Goal: Task Accomplishment & Management: Use online tool/utility

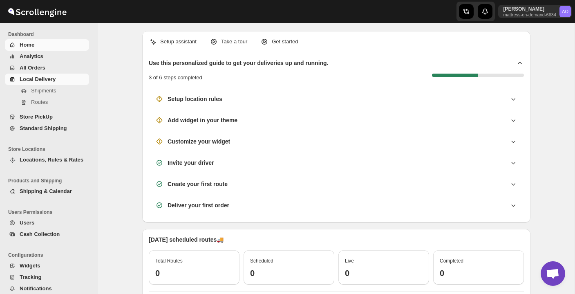
click at [37, 77] on span "Local Delivery" at bounding box center [38, 79] width 36 height 6
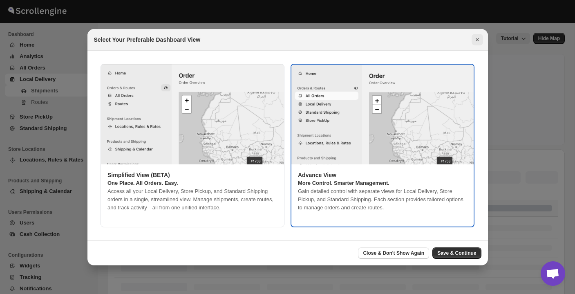
click at [478, 38] on icon "Close" at bounding box center [477, 40] width 8 height 8
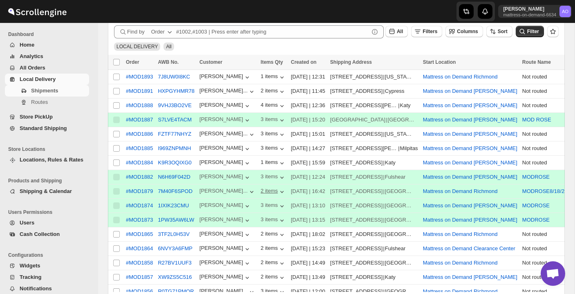
scroll to position [150, 0]
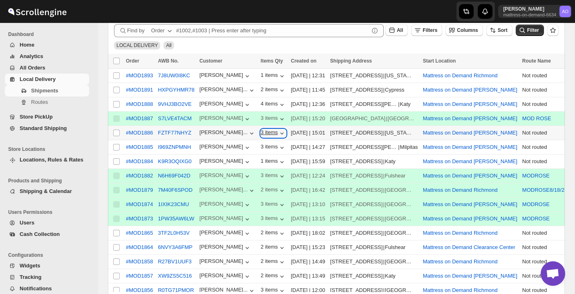
click at [275, 132] on div "3 items" at bounding box center [273, 133] width 25 height 8
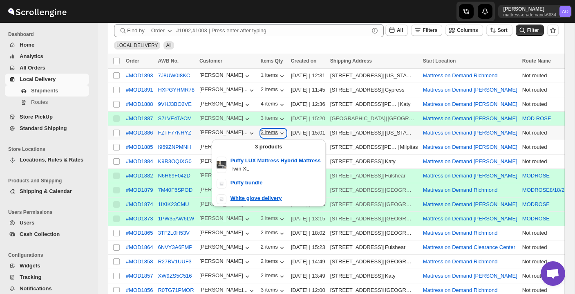
click at [274, 132] on div "3 items" at bounding box center [273, 133] width 25 height 8
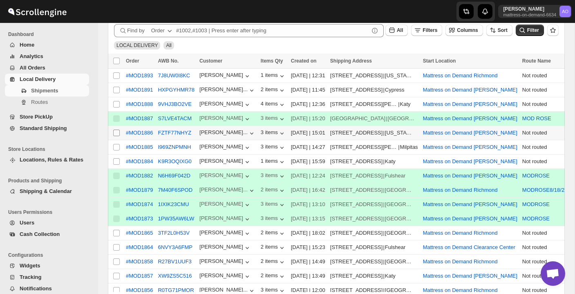
click at [114, 134] on input "Select shipment" at bounding box center [116, 132] width 7 height 7
checkbox input "true"
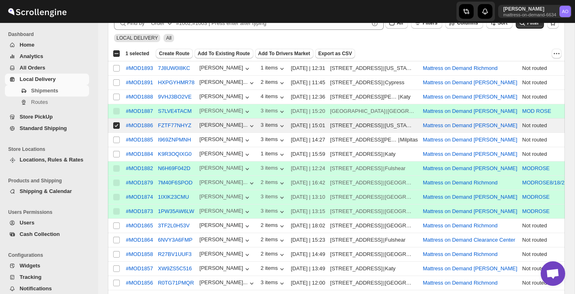
scroll to position [158, 0]
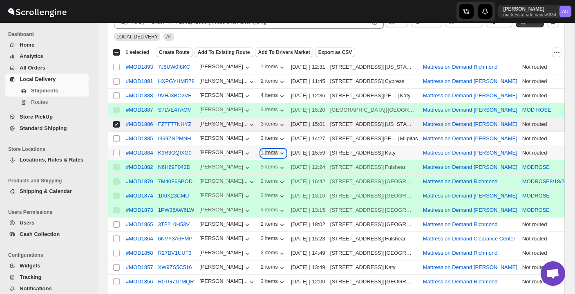
click at [267, 152] on div "1 items" at bounding box center [273, 153] width 25 height 8
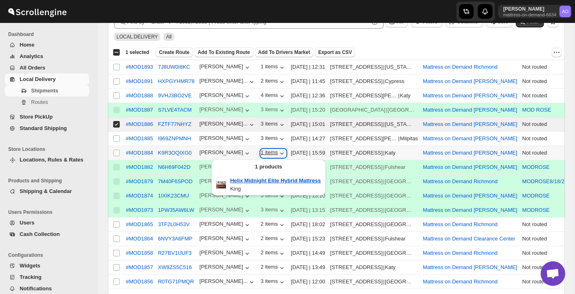
click at [266, 152] on div "1 items" at bounding box center [273, 153] width 25 height 8
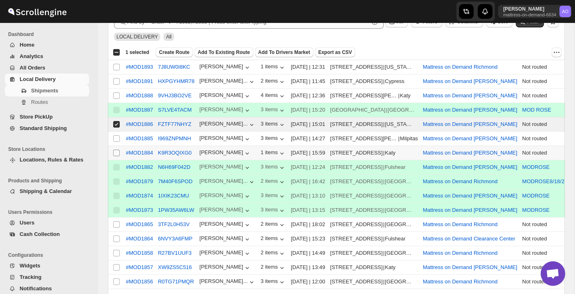
click at [117, 152] on input "Select shipment" at bounding box center [116, 152] width 7 height 7
checkbox input "true"
click at [176, 51] on span "Create Route" at bounding box center [174, 52] width 31 height 7
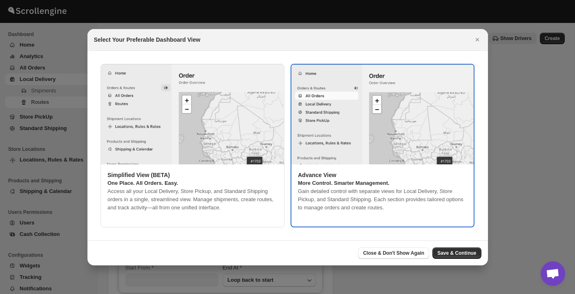
type input "Mattress on Demand [PERSON_NAME]"
click at [476, 40] on icon "Close" at bounding box center [477, 40] width 8 height 8
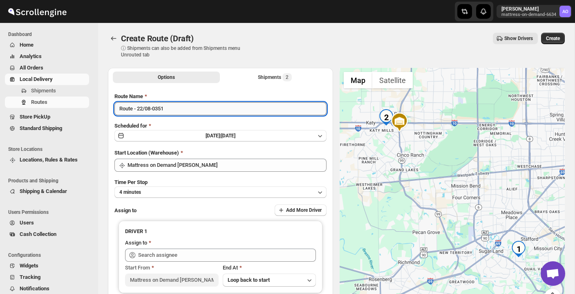
click at [219, 109] on input "Route - 22/08-0351" at bounding box center [220, 108] width 212 height 13
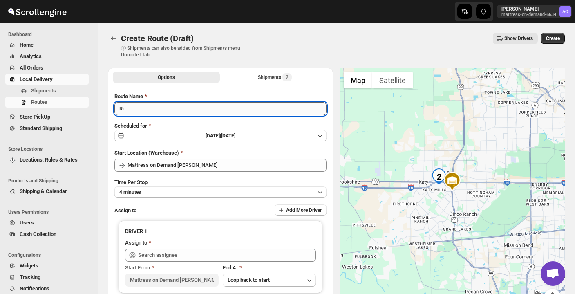
type input "R"
type input "MODROSE"
click at [206, 194] on button "4 minutes" at bounding box center [220, 191] width 212 height 11
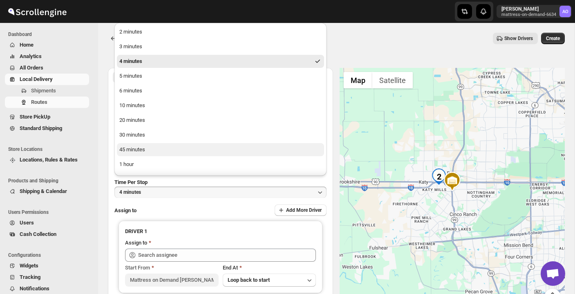
click at [216, 149] on button "45 minutes" at bounding box center [220, 149] width 207 height 13
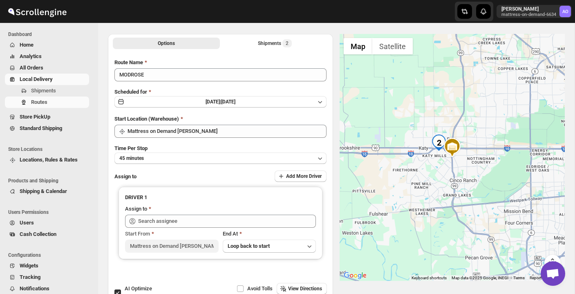
scroll to position [36, 0]
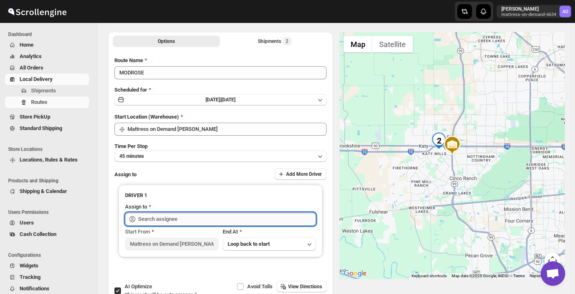
click at [201, 220] on input "text" at bounding box center [227, 218] width 178 height 13
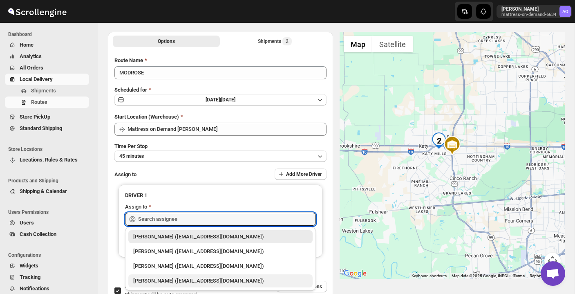
click at [177, 285] on div "[PERSON_NAME] ([EMAIL_ADDRESS][DOMAIN_NAME])" at bounding box center [220, 280] width 184 height 13
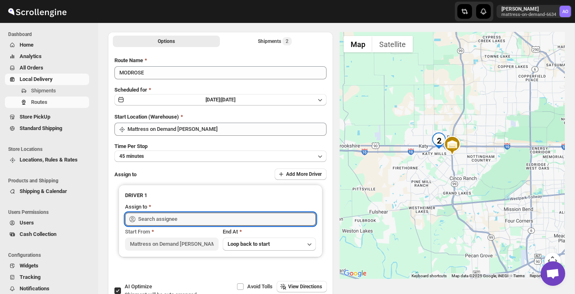
type input "[PERSON_NAME] ([EMAIL_ADDRESS][DOMAIN_NAME])"
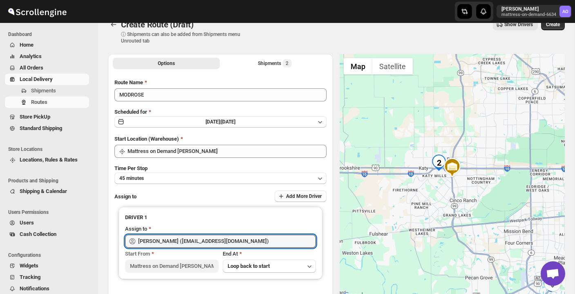
scroll to position [13, 0]
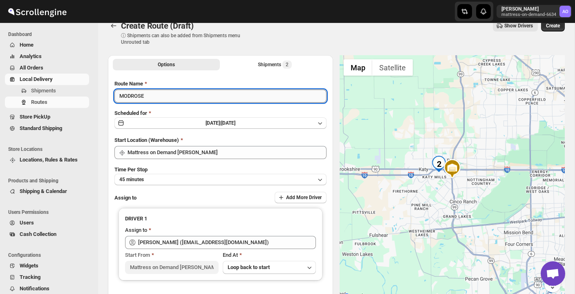
click at [184, 94] on input "MODROSE" at bounding box center [220, 95] width 212 height 13
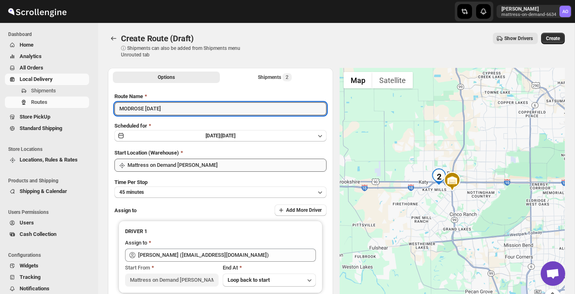
scroll to position [0, 0]
type input "MODROSE [DATE]"
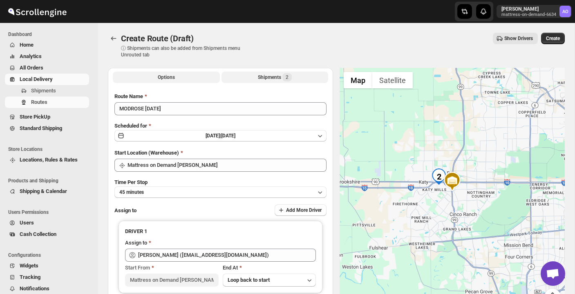
click at [279, 75] on div "Shipments 2" at bounding box center [275, 77] width 34 height 8
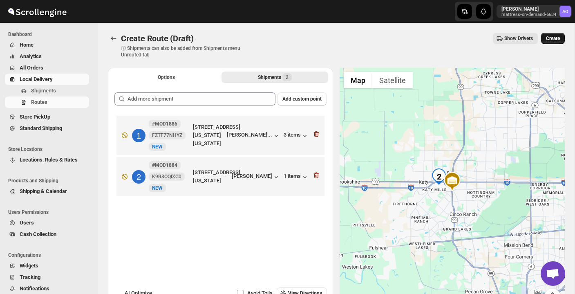
click at [552, 41] on span "Create" at bounding box center [553, 38] width 14 height 7
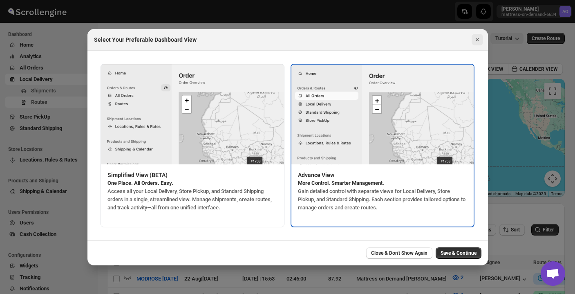
click at [477, 40] on icon "Close" at bounding box center [476, 39] width 3 height 3
